Goal: Task Accomplishment & Management: Complete application form

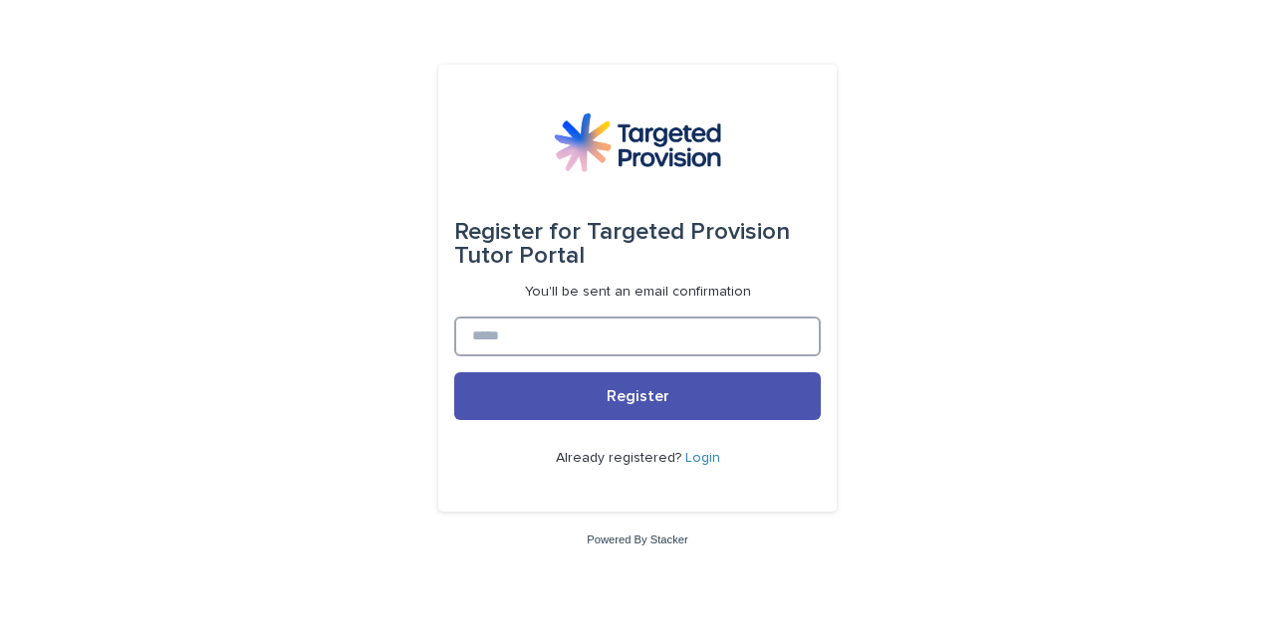
click at [502, 336] on input at bounding box center [637, 337] width 366 height 40
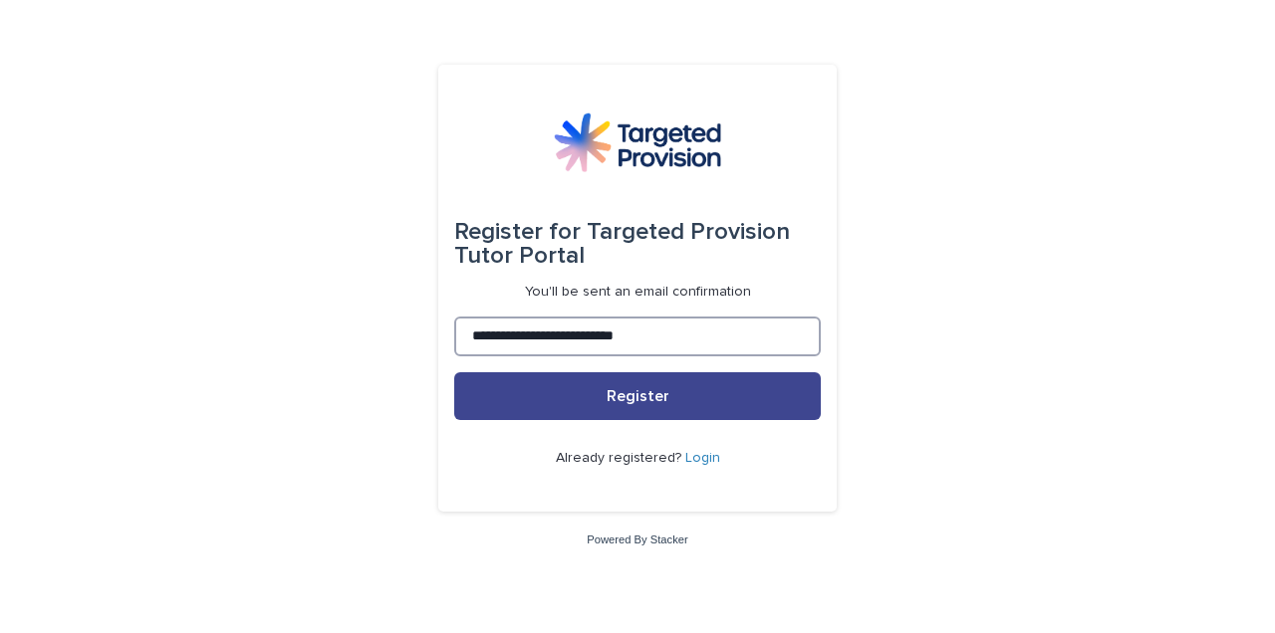
type input "**********"
click at [666, 402] on button "Register" at bounding box center [637, 396] width 366 height 48
